Goal: Task Accomplishment & Management: Use online tool/utility

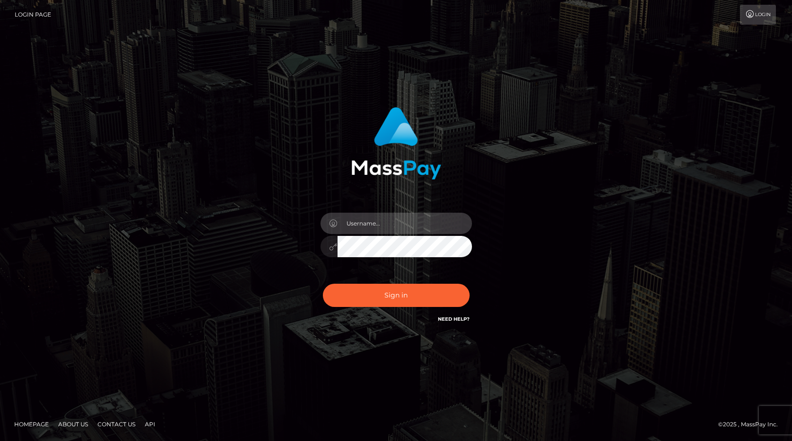
type input "[PERSON_NAME][EMAIL_ADDRESS][PERSON_NAME][DOMAIN_NAME]"
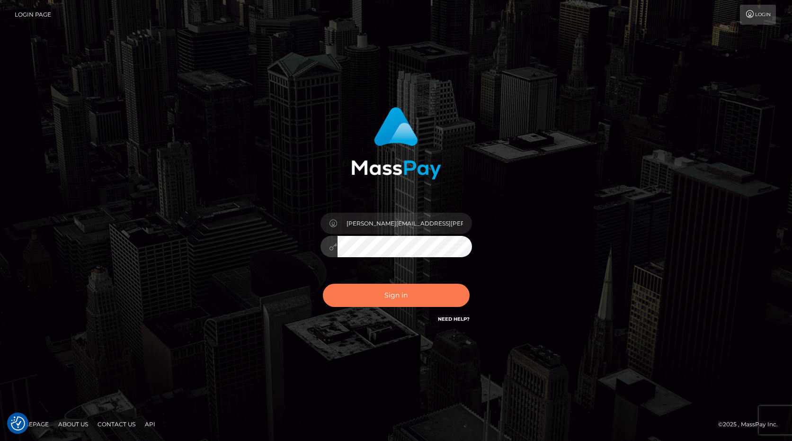
click at [400, 297] on button "Sign in" at bounding box center [396, 295] width 147 height 23
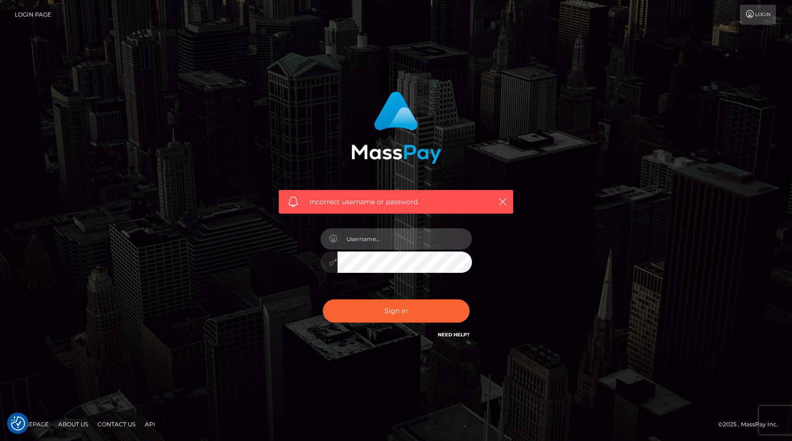
type input "[PERSON_NAME][EMAIL_ADDRESS][PERSON_NAME][DOMAIN_NAME]"
click at [390, 306] on button "Sign in" at bounding box center [396, 310] width 147 height 23
click at [500, 203] on icon "button" at bounding box center [502, 201] width 9 height 9
